Goal: Information Seeking & Learning: Learn about a topic

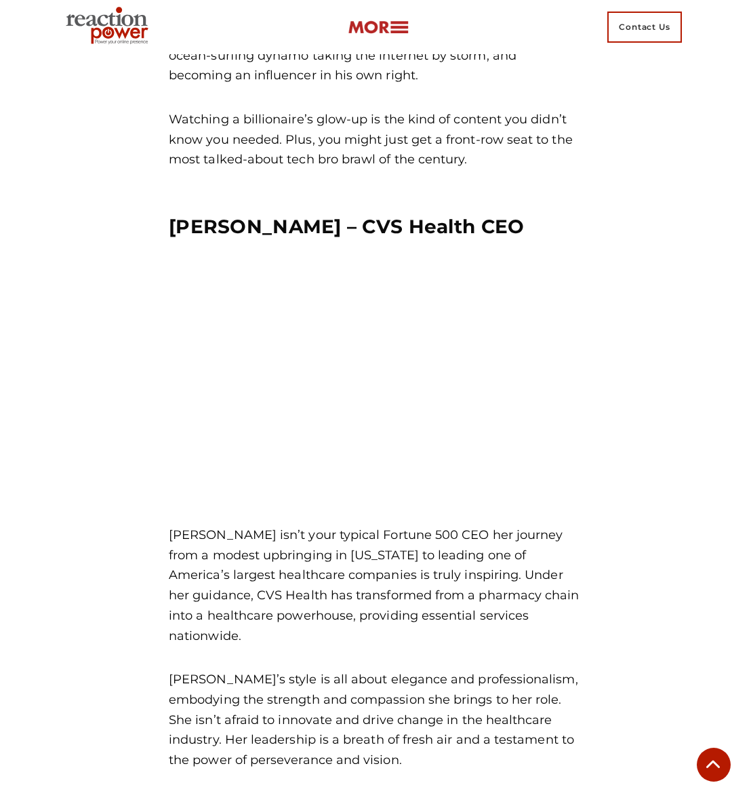
scroll to position [2593, 0]
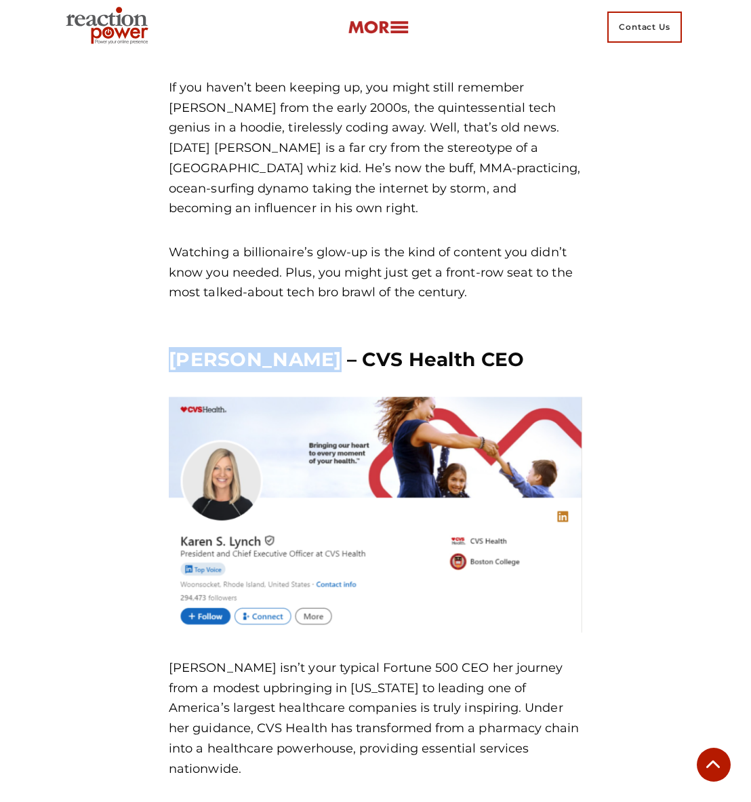
drag, startPoint x: 163, startPoint y: 314, endPoint x: 311, endPoint y: 317, distance: 148.5
click at [310, 327] on div "Karen S Lynch – CVS Health CEO Karen Lynch isn’t your typical Fortune 500 CEO h…" at bounding box center [376, 627] width 434 height 601
copy h3 "Karen S Lynch"
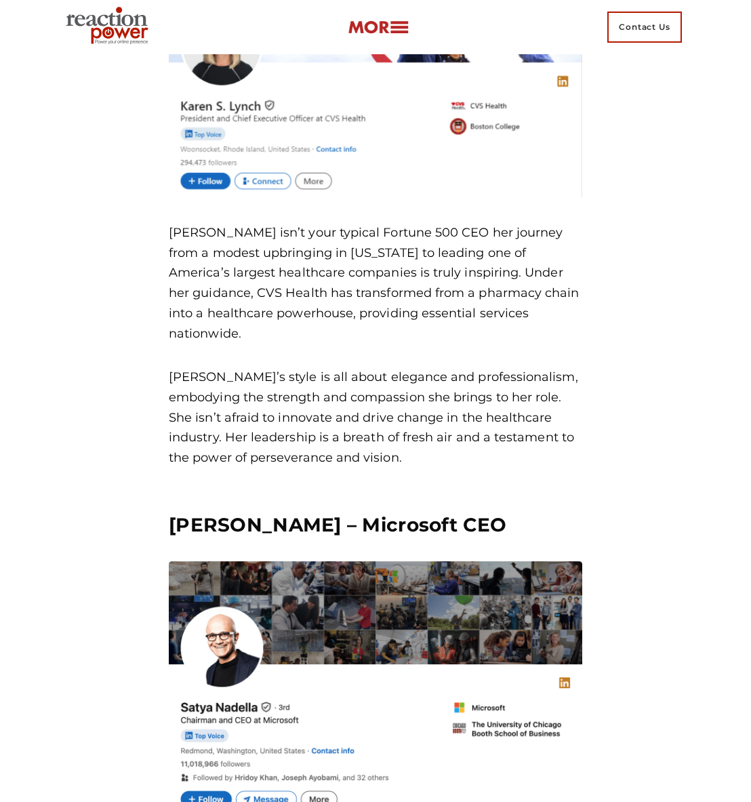
scroll to position [3031, 0]
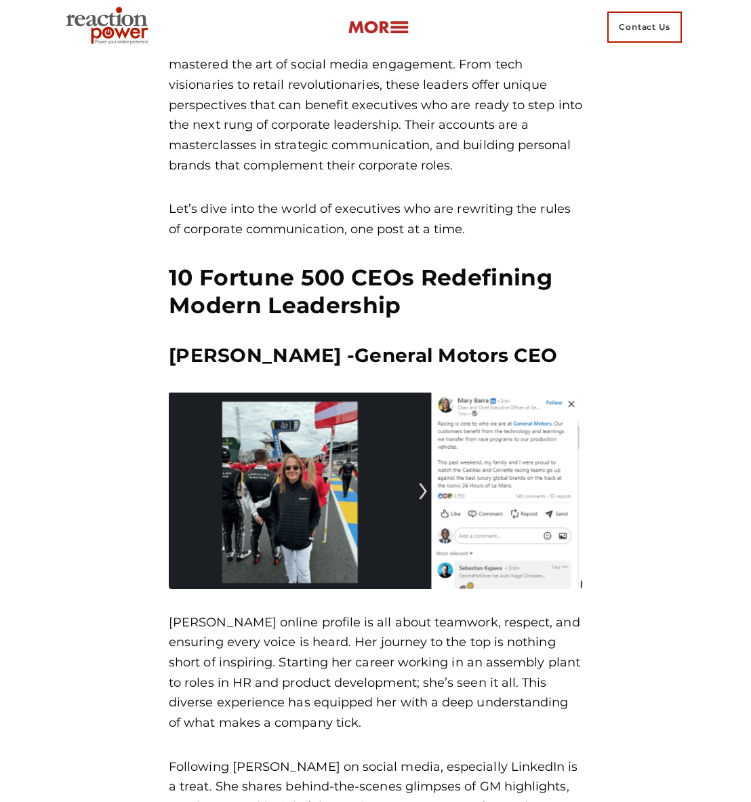
scroll to position [930, 0]
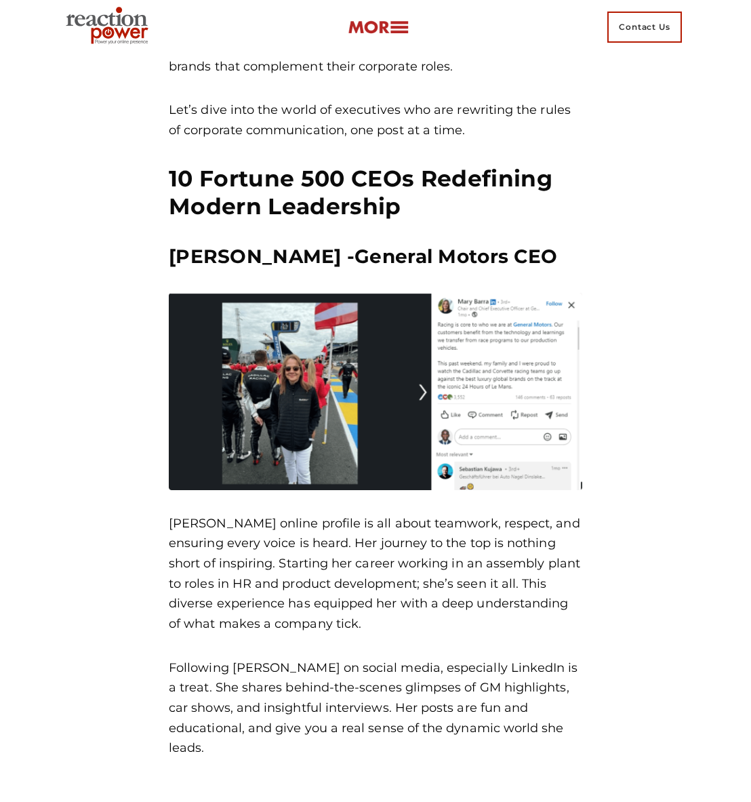
drag, startPoint x: 260, startPoint y: 278, endPoint x: 275, endPoint y: 259, distance: 23.7
click at [260, 278] on div "Once upon a time chief executives hid behind corporate communications teams and…" at bounding box center [375, 206] width 413 height 1104
click at [276, 257] on h3 "[PERSON_NAME] -General Motors CEO" at bounding box center [375, 256] width 413 height 25
click at [275, 258] on h3 "[PERSON_NAME] -General Motors CEO" at bounding box center [375, 256] width 413 height 25
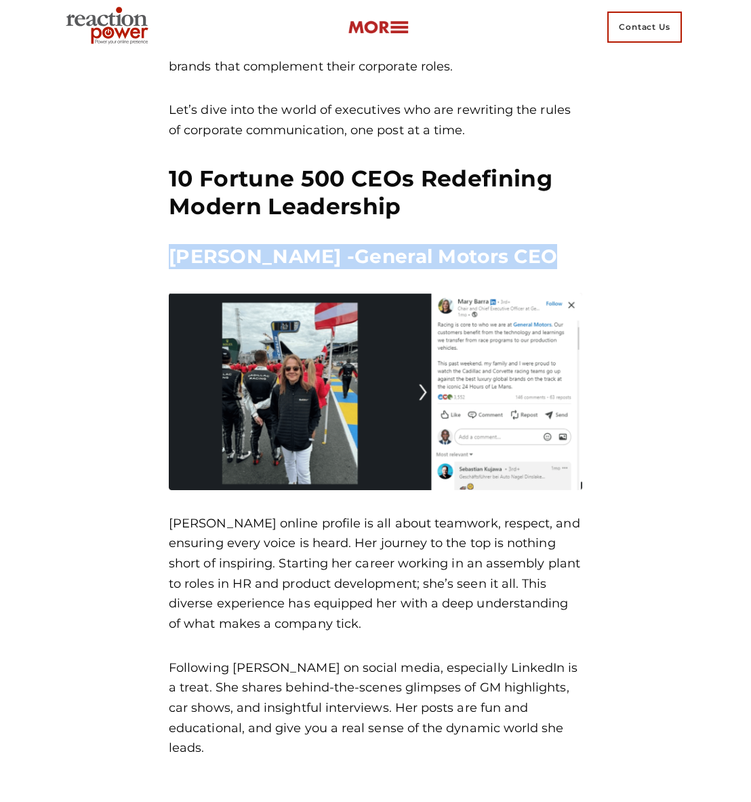
copy div "[PERSON_NAME] -General Motors CEO"
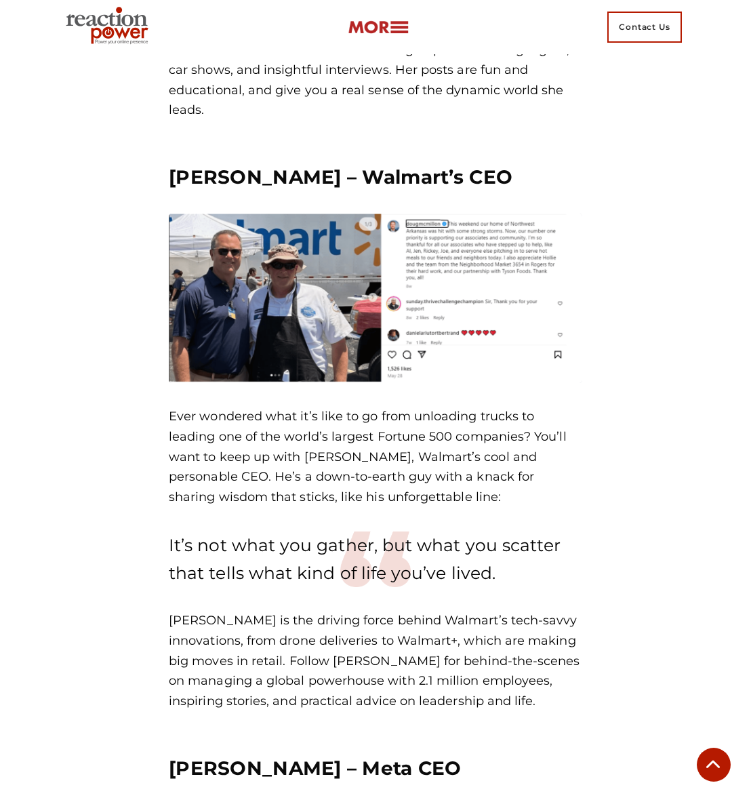
scroll to position [1477, 0]
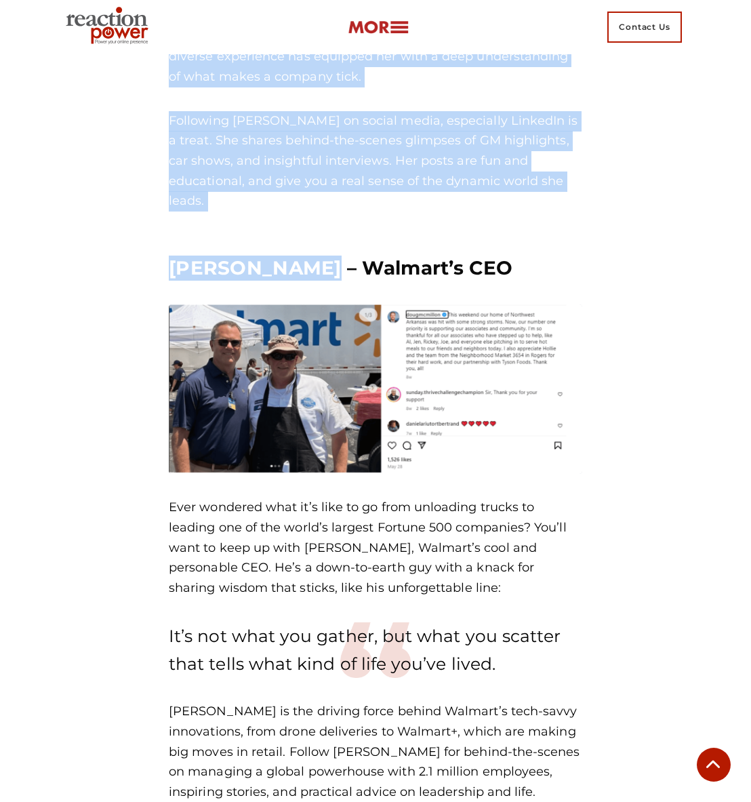
drag, startPoint x: 319, startPoint y: 248, endPoint x: 153, endPoint y: 251, distance: 166.1
click at [205, 256] on h3 "[PERSON_NAME] – Walmart’s CEO" at bounding box center [375, 268] width 413 height 25
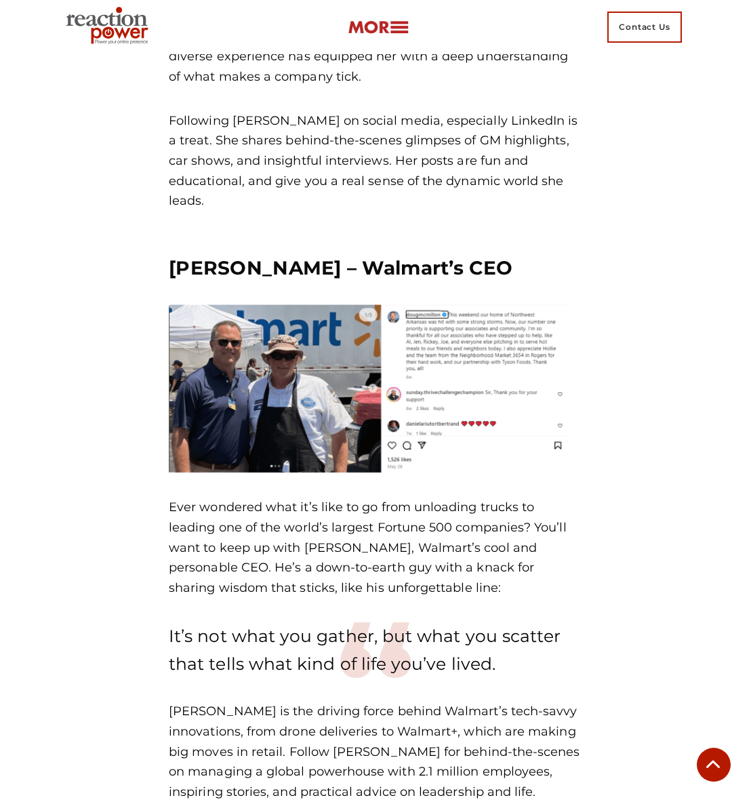
click at [173, 256] on h3 "[PERSON_NAME] – Walmart’s CEO" at bounding box center [375, 268] width 413 height 25
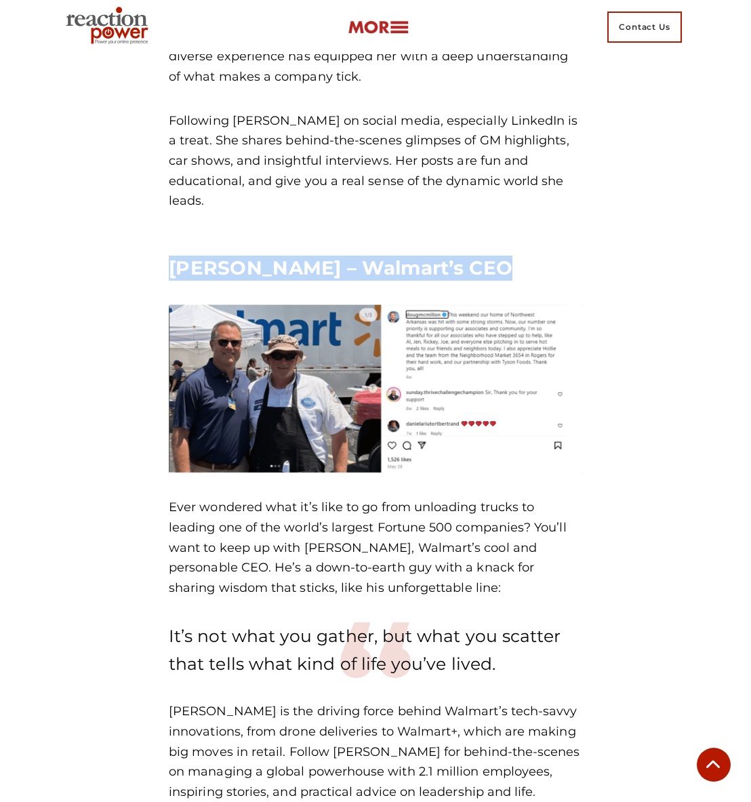
copy div "[PERSON_NAME] – Walmart’s CEO"
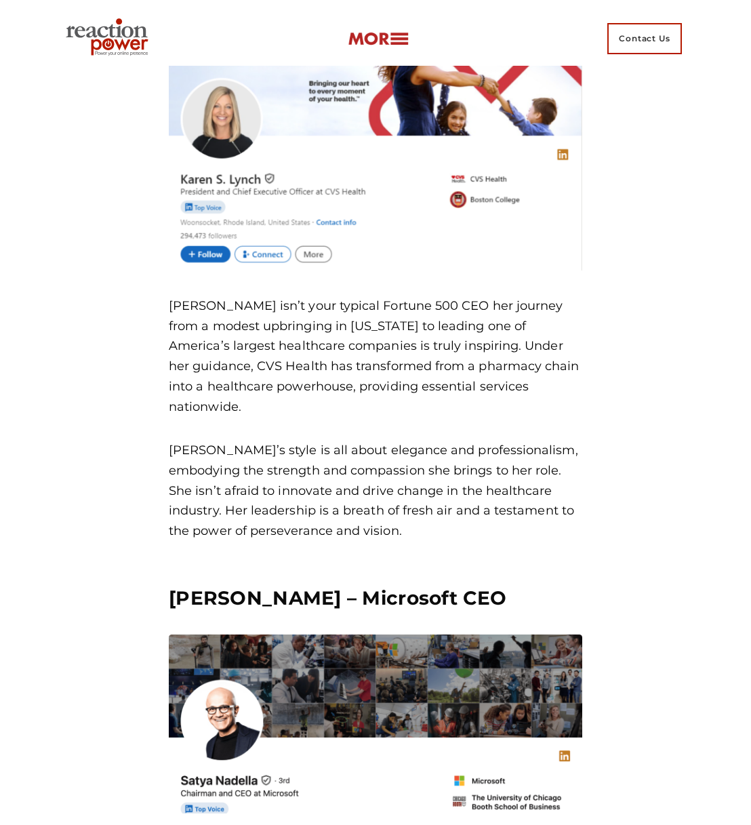
scroll to position [3269, 0]
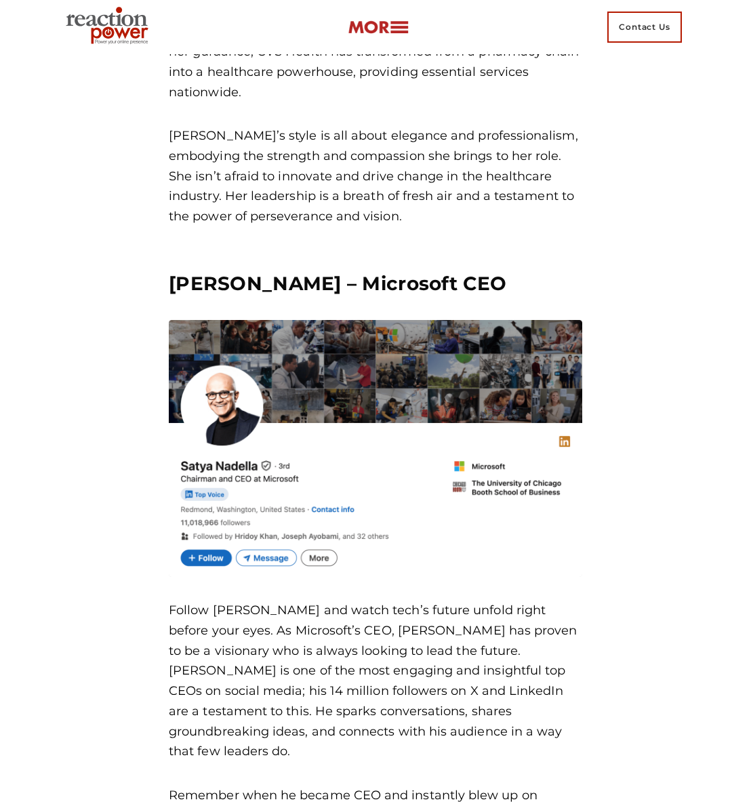
click at [300, 271] on h3 "[PERSON_NAME] – Microsoft CEO" at bounding box center [375, 283] width 413 height 25
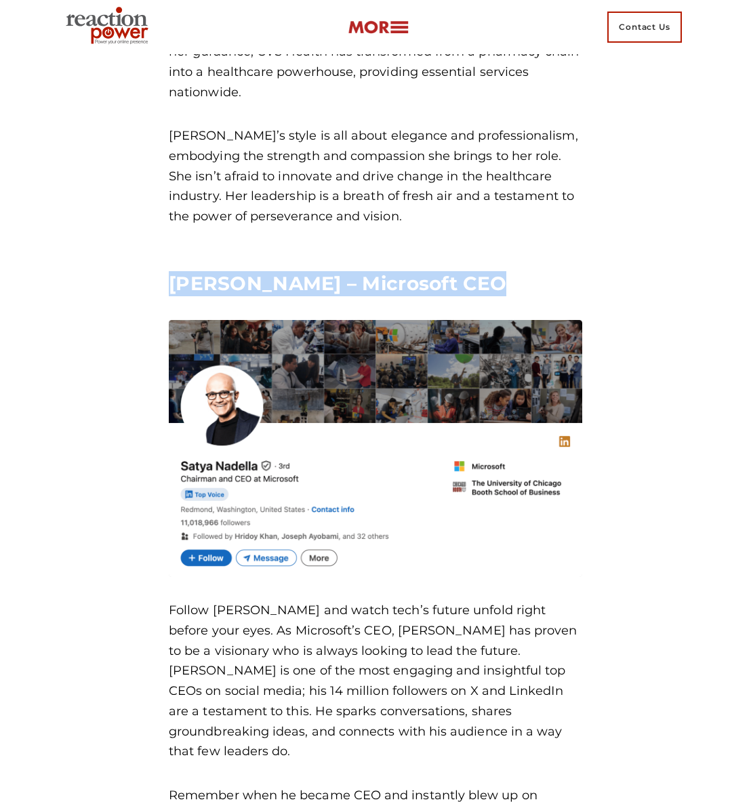
click at [300, 271] on h3 "[PERSON_NAME] – Microsoft CEO" at bounding box center [375, 283] width 413 height 25
copy div "[PERSON_NAME] – Microsoft CEO"
